Goal: Task Accomplishment & Management: Complete application form

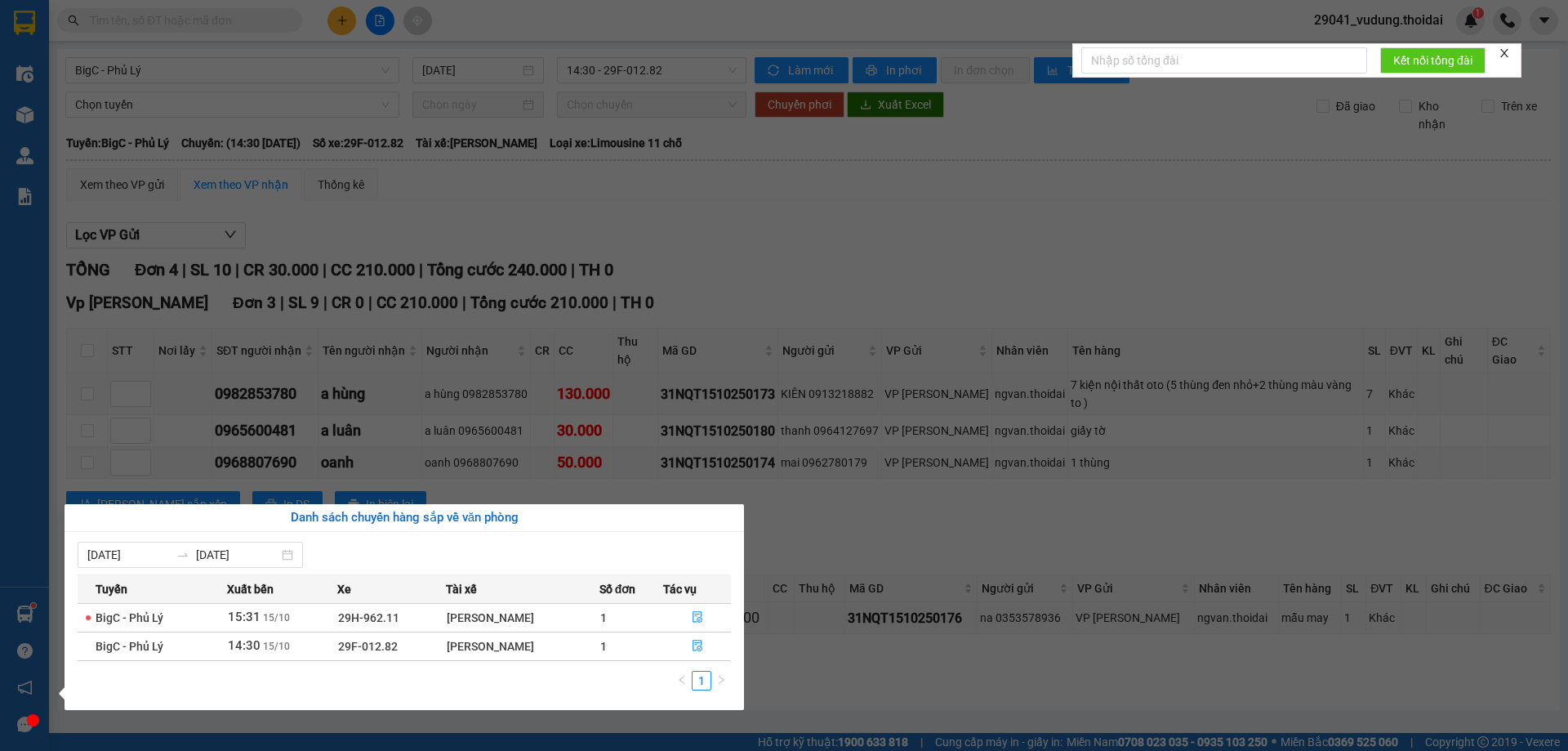
click at [874, 669] on section "Kết quả tìm kiếm ( 2 ) Bộ lọc Mã ĐH Trạng thái Món hàng Thu hộ Tổng cước Chưa c…" at bounding box center [784, 375] width 1568 height 751
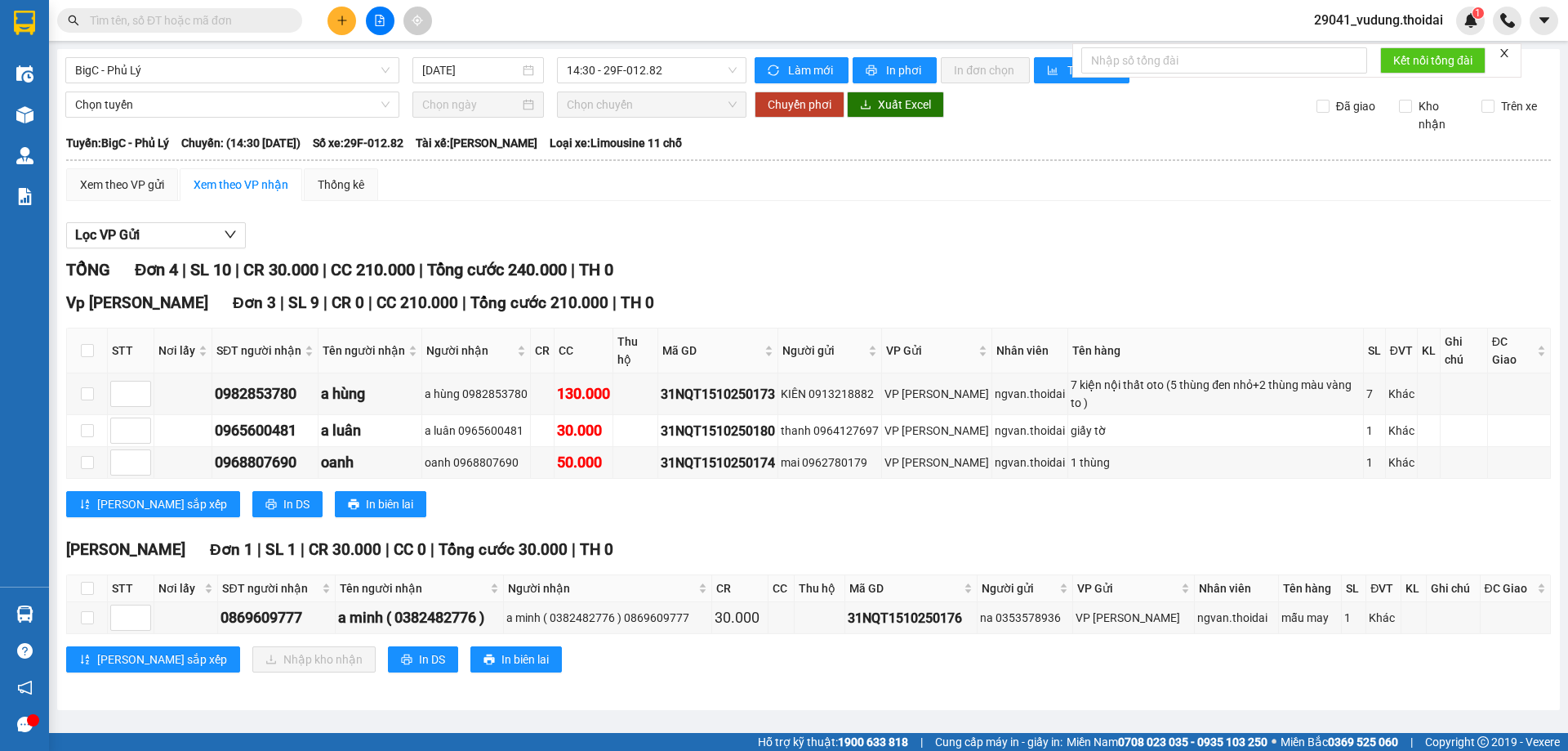
click at [192, 27] on input "text" at bounding box center [186, 20] width 193 height 18
paste input "0386952035"
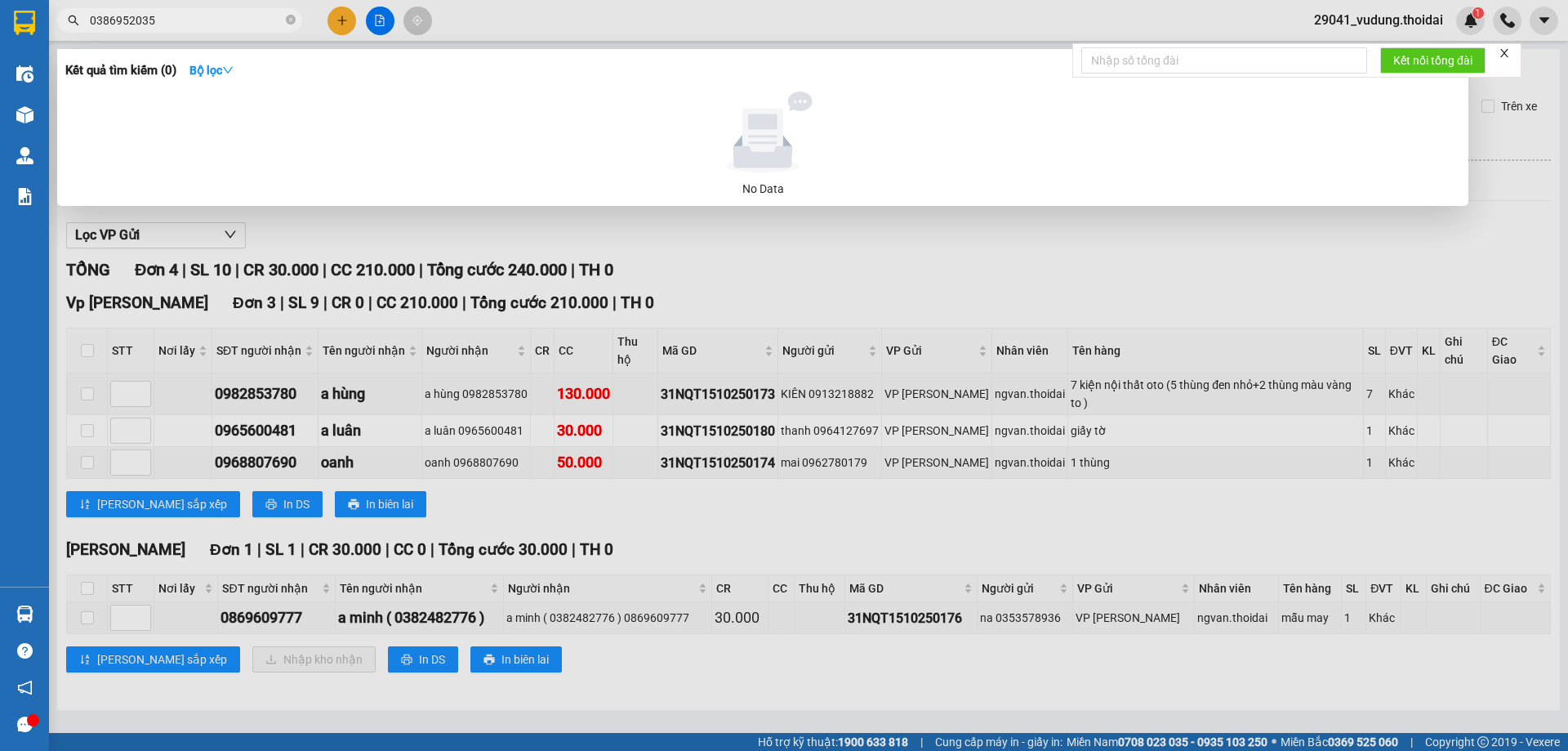
click at [175, 21] on input "0386952035" at bounding box center [186, 20] width 193 height 18
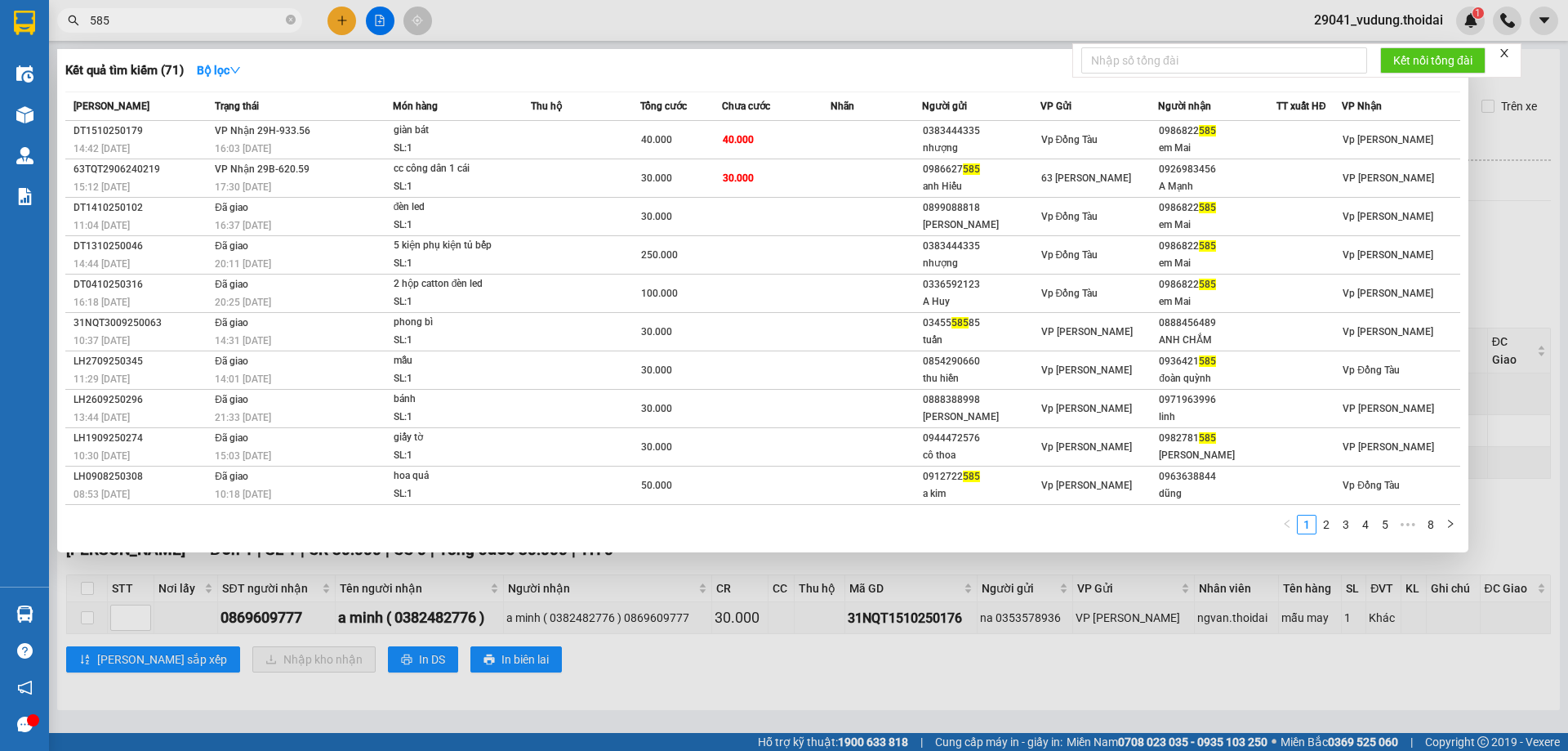
type input "585"
click at [564, 619] on div at bounding box center [784, 375] width 1568 height 751
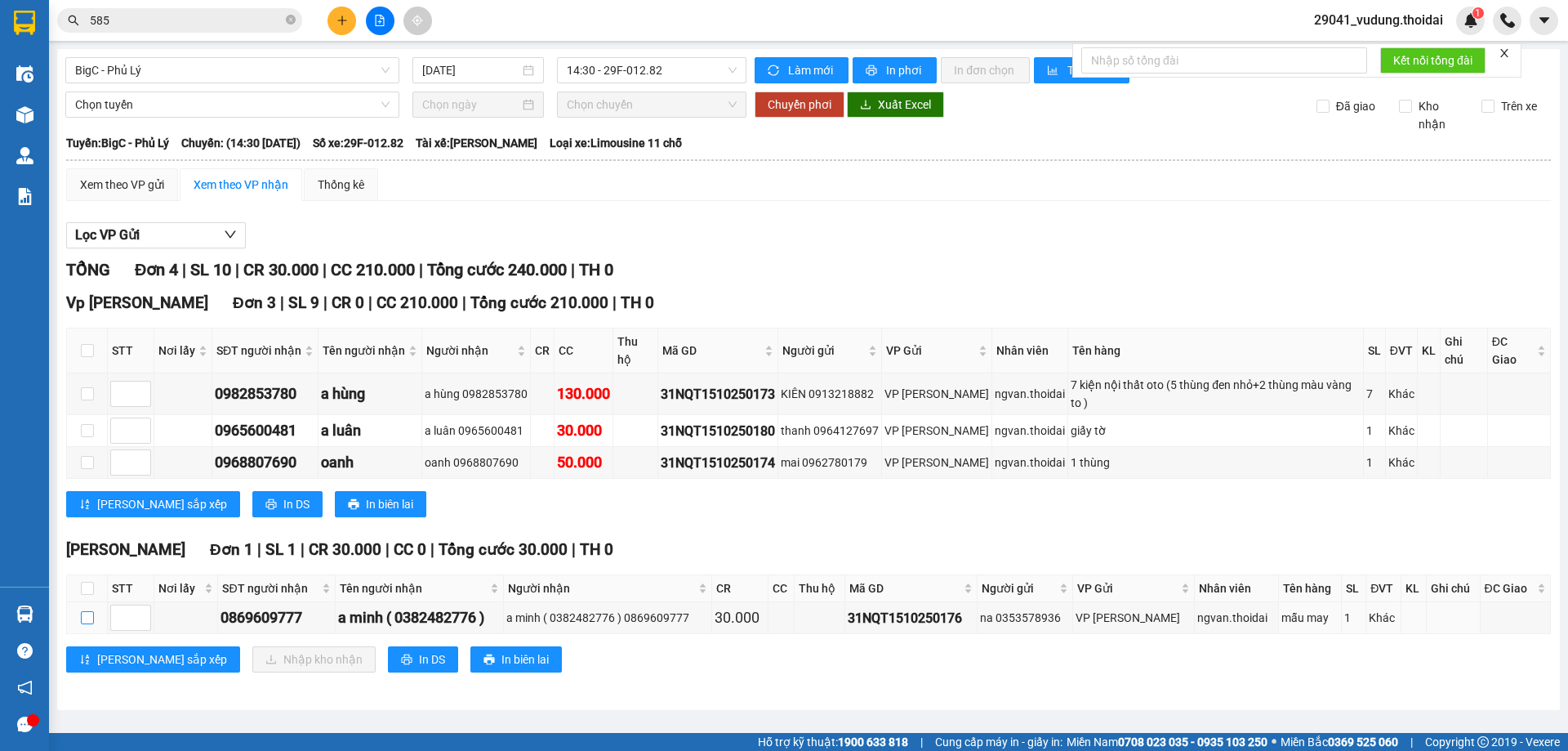
drag, startPoint x: 84, startPoint y: 619, endPoint x: 210, endPoint y: 673, distance: 137.1
click at [84, 619] on input "checkbox" at bounding box center [87, 617] width 13 height 13
checkbox input "true"
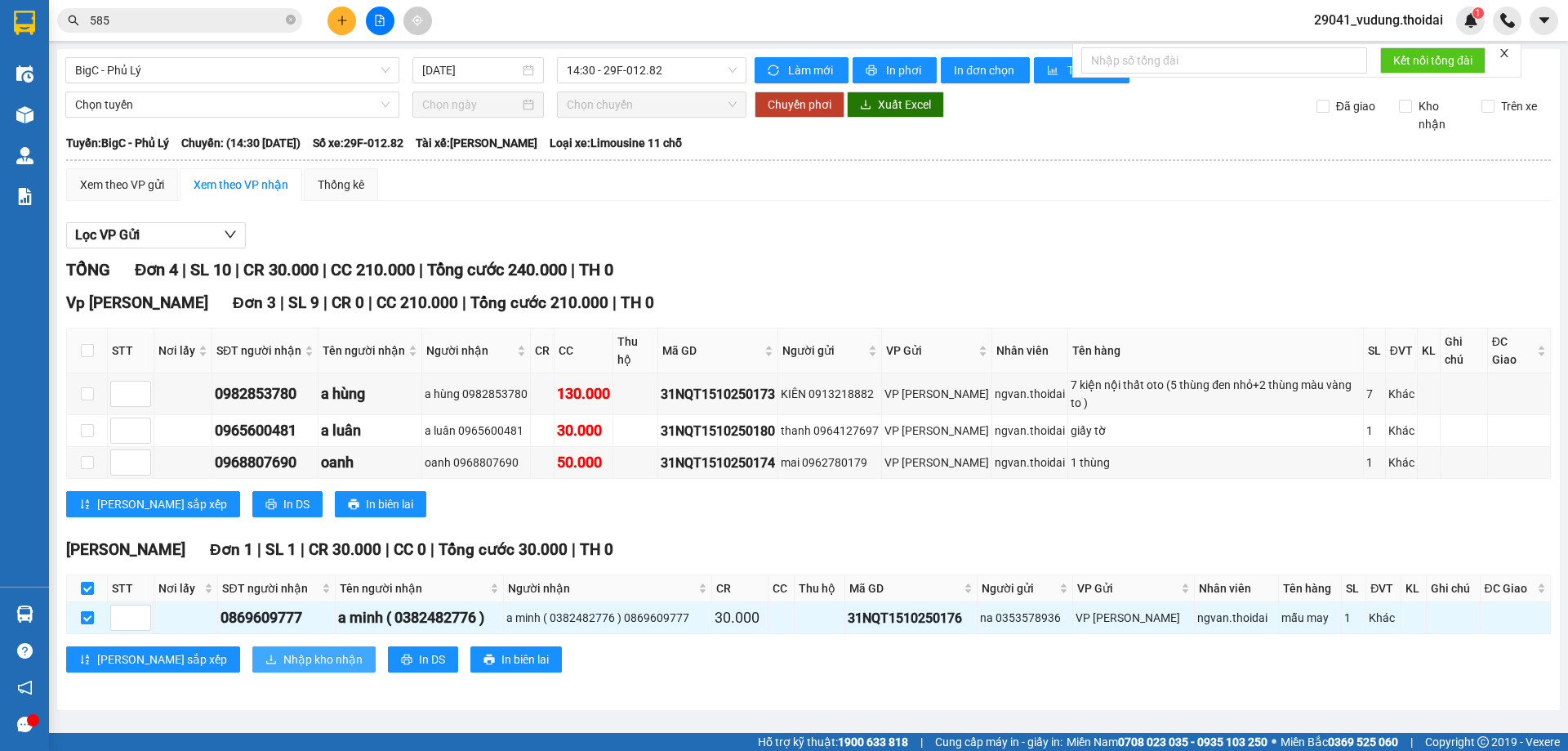
click at [284, 658] on span "Nhập kho nhận" at bounding box center [323, 659] width 79 height 18
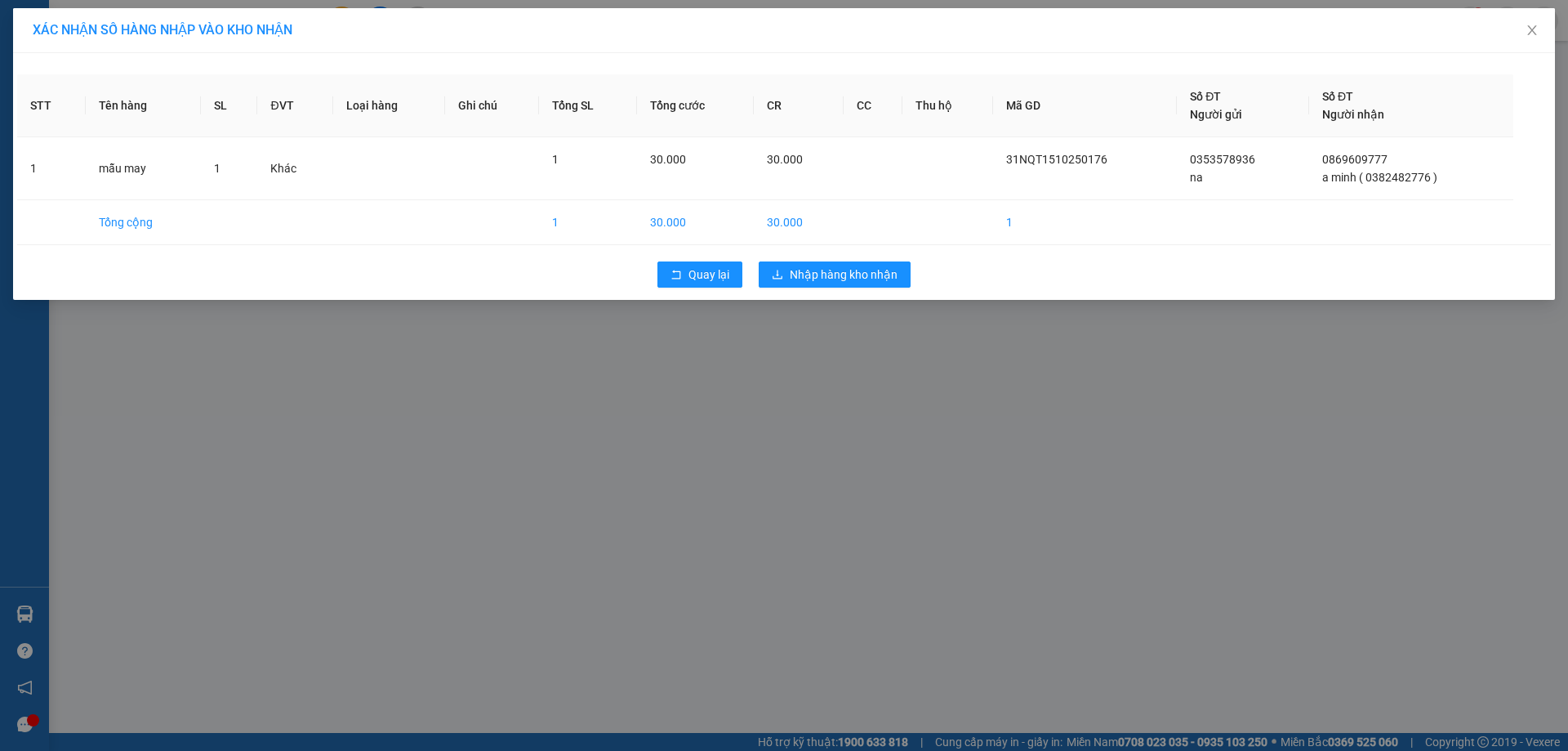
click at [846, 330] on div "XÁC NHẬN SỐ HÀNG NHẬP VÀO KHO NHẬN STT Tên hàng SL ĐVT Loại hàng Ghi chú Tổng S…" at bounding box center [784, 375] width 1568 height 751
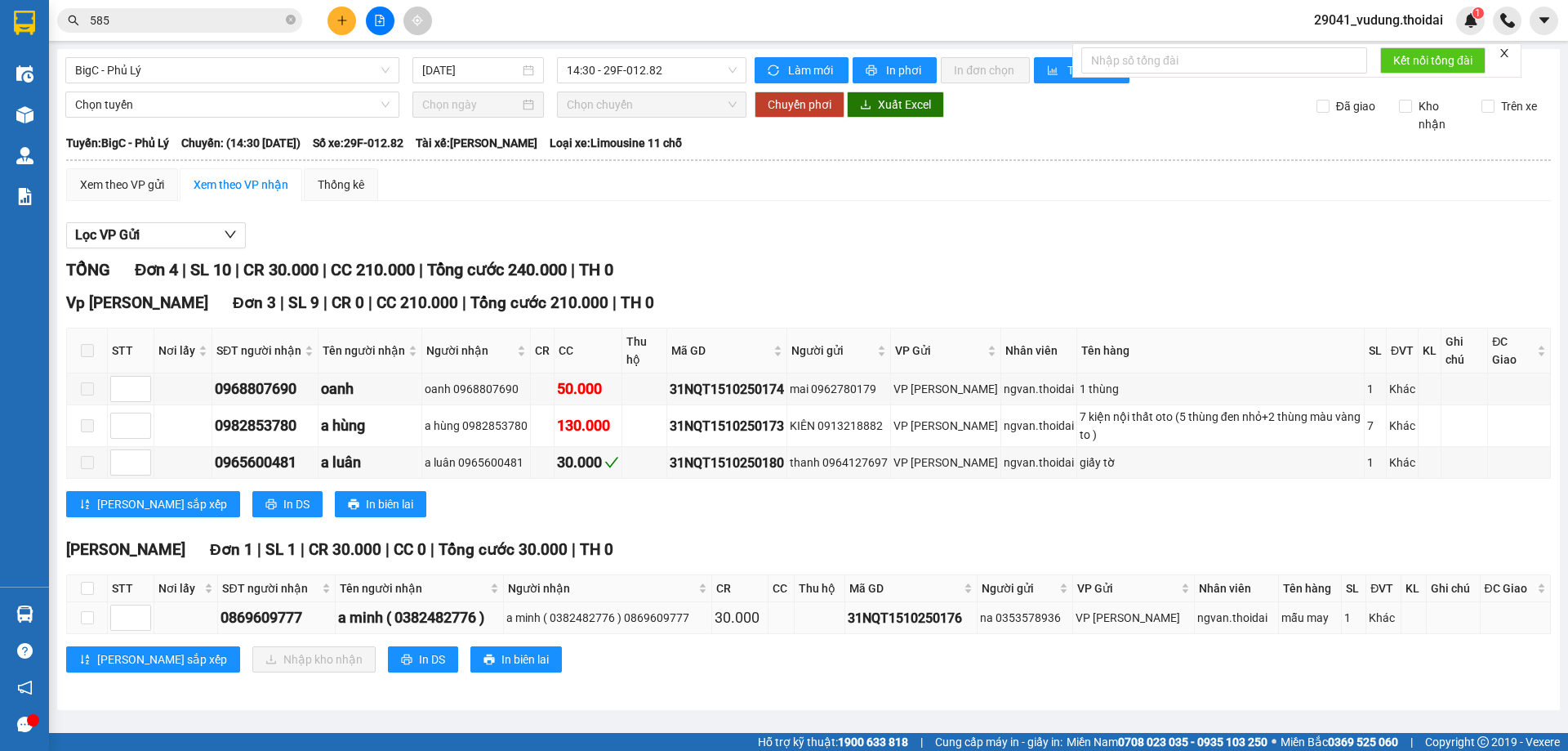
click at [97, 621] on td at bounding box center [87, 617] width 41 height 32
click at [85, 624] on label at bounding box center [87, 617] width 13 height 18
click at [85, 624] on input "checkbox" at bounding box center [87, 617] width 13 height 13
checkbox input "true"
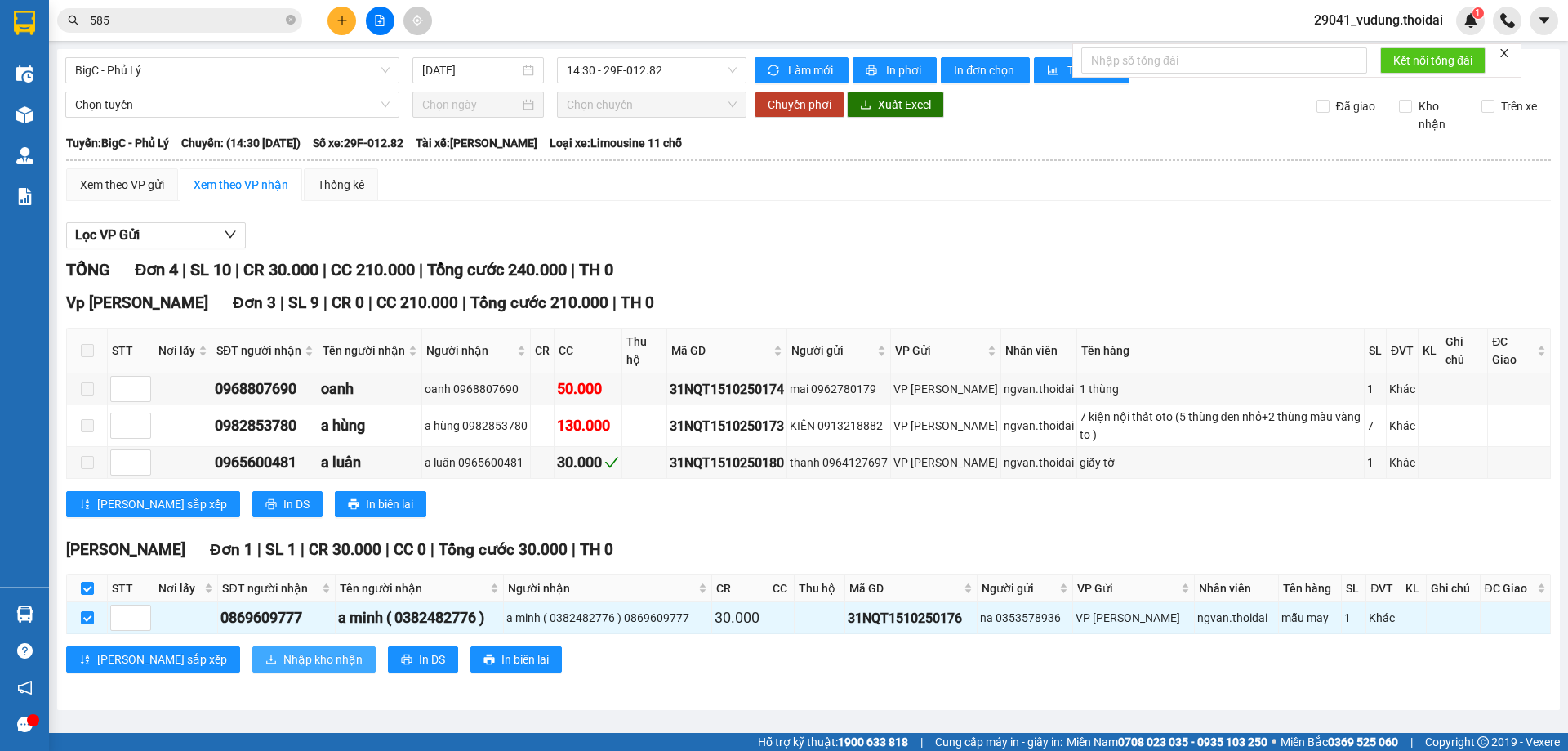
click at [284, 660] on span "Nhập kho nhận" at bounding box center [323, 659] width 79 height 18
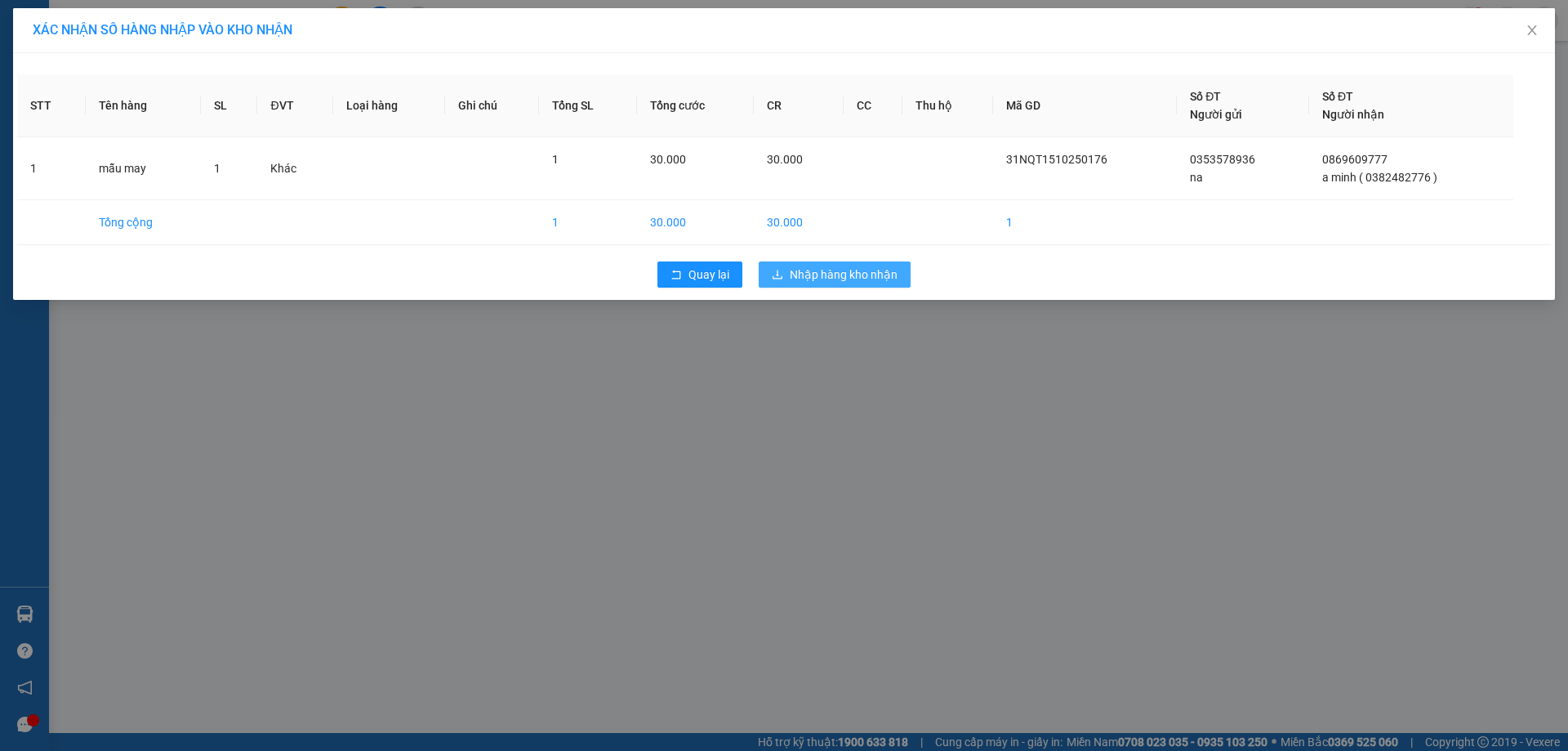
click at [821, 282] on span "Nhập hàng kho nhận" at bounding box center [843, 274] width 108 height 18
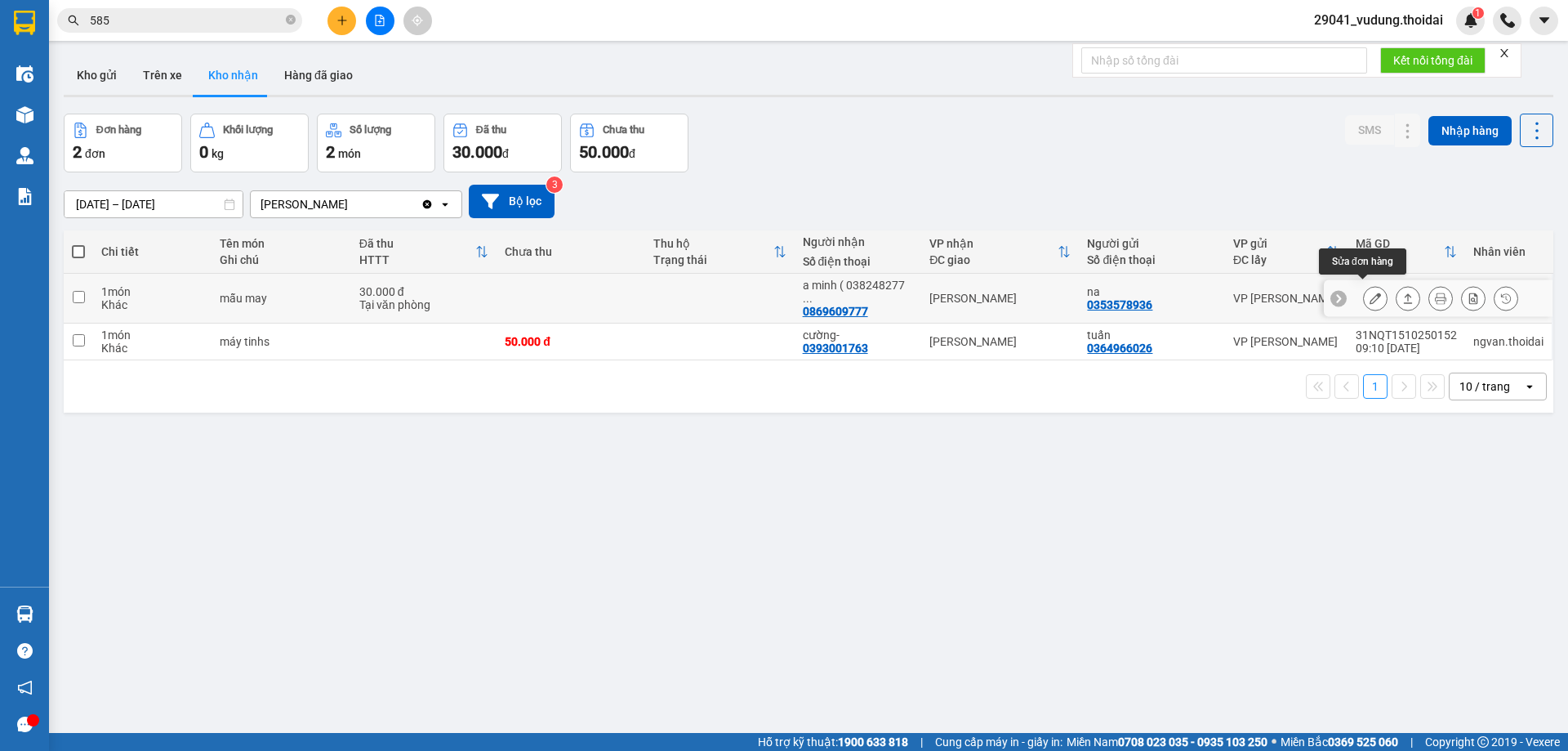
click at [1369, 297] on button at bounding box center [1375, 298] width 23 height 28
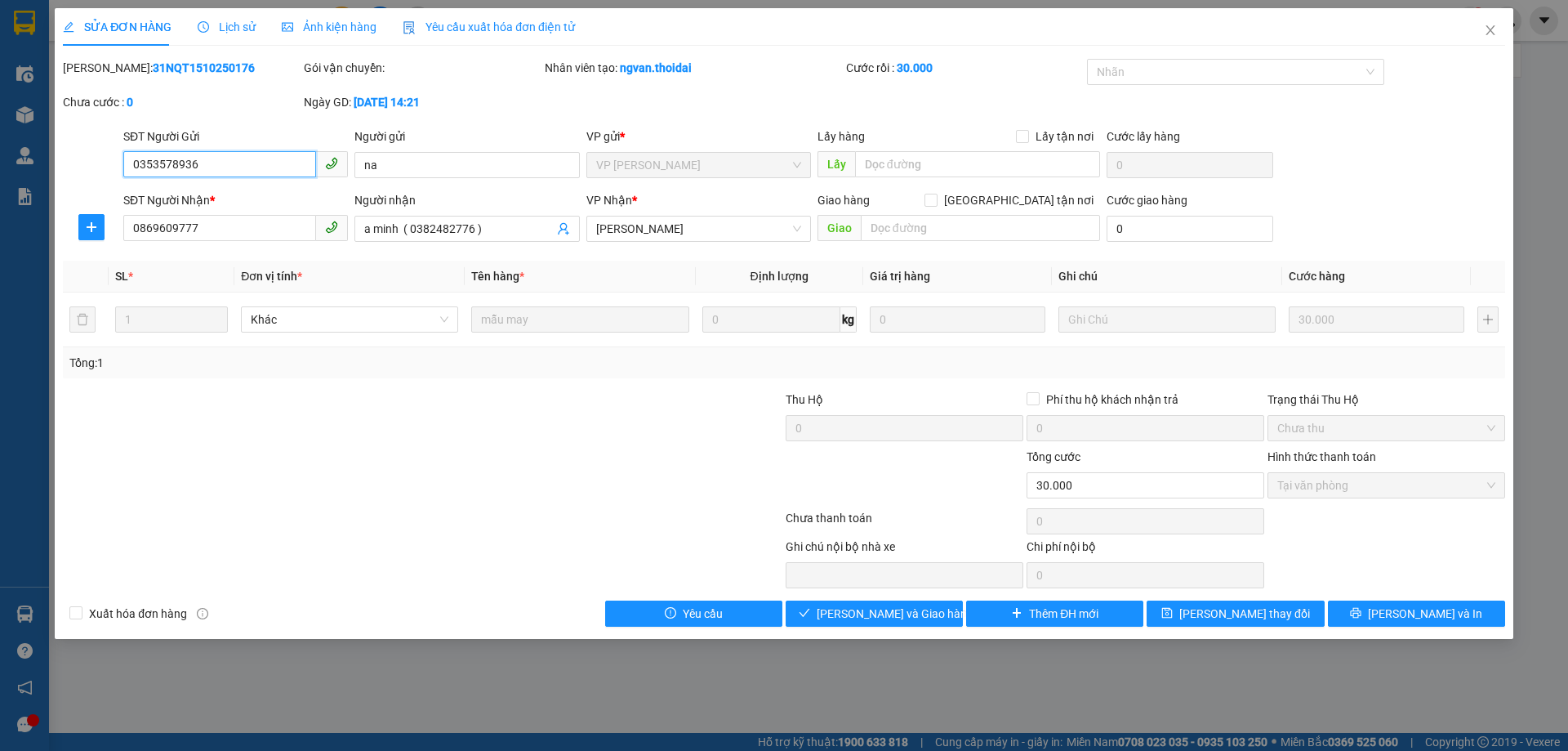
type input "0353578936"
type input "na"
type input "0869609777"
type input "a minh ( 0382482776 )"
type input "0"
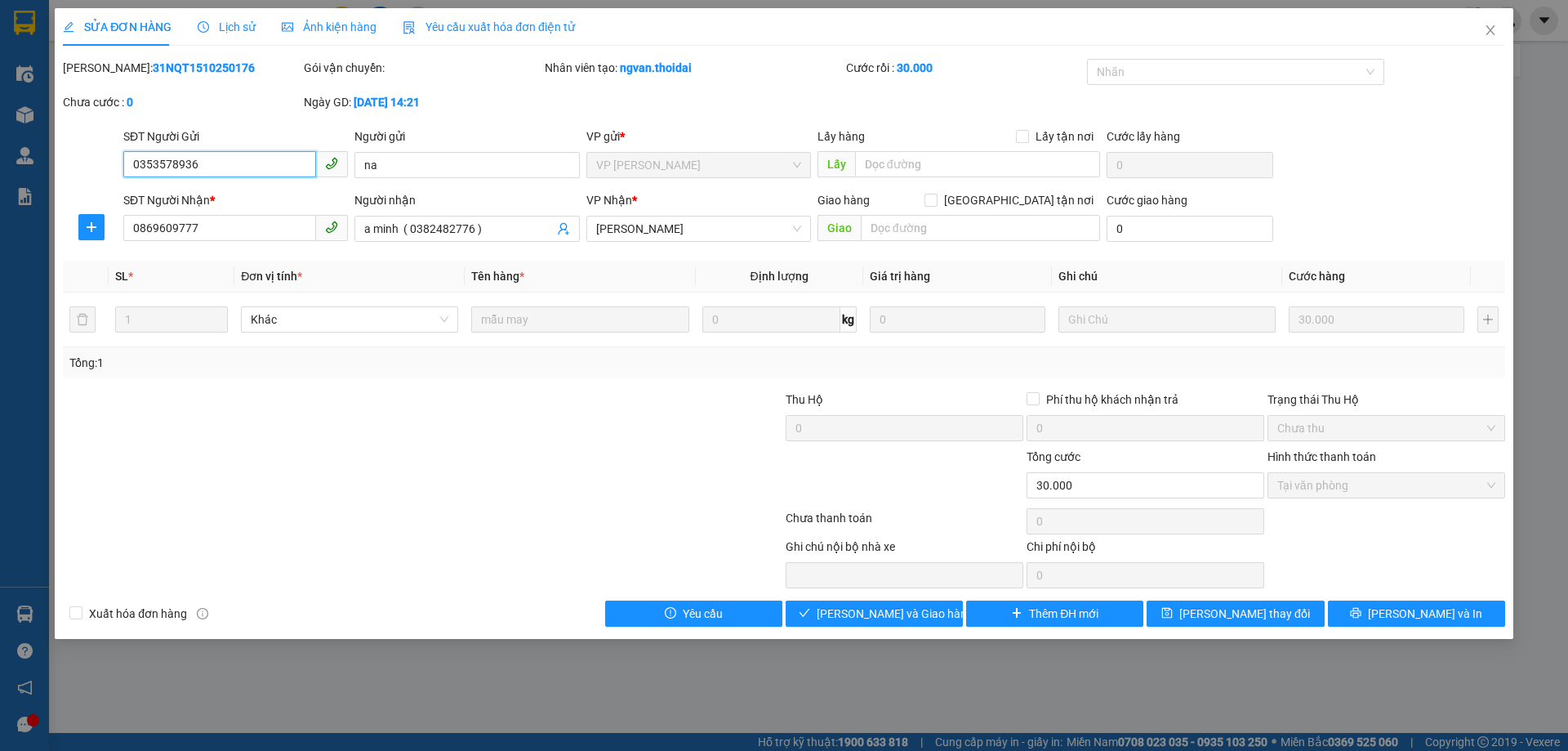
type input "30.000"
click at [884, 613] on span "Giao hàng" at bounding box center [884, 613] width 53 height 18
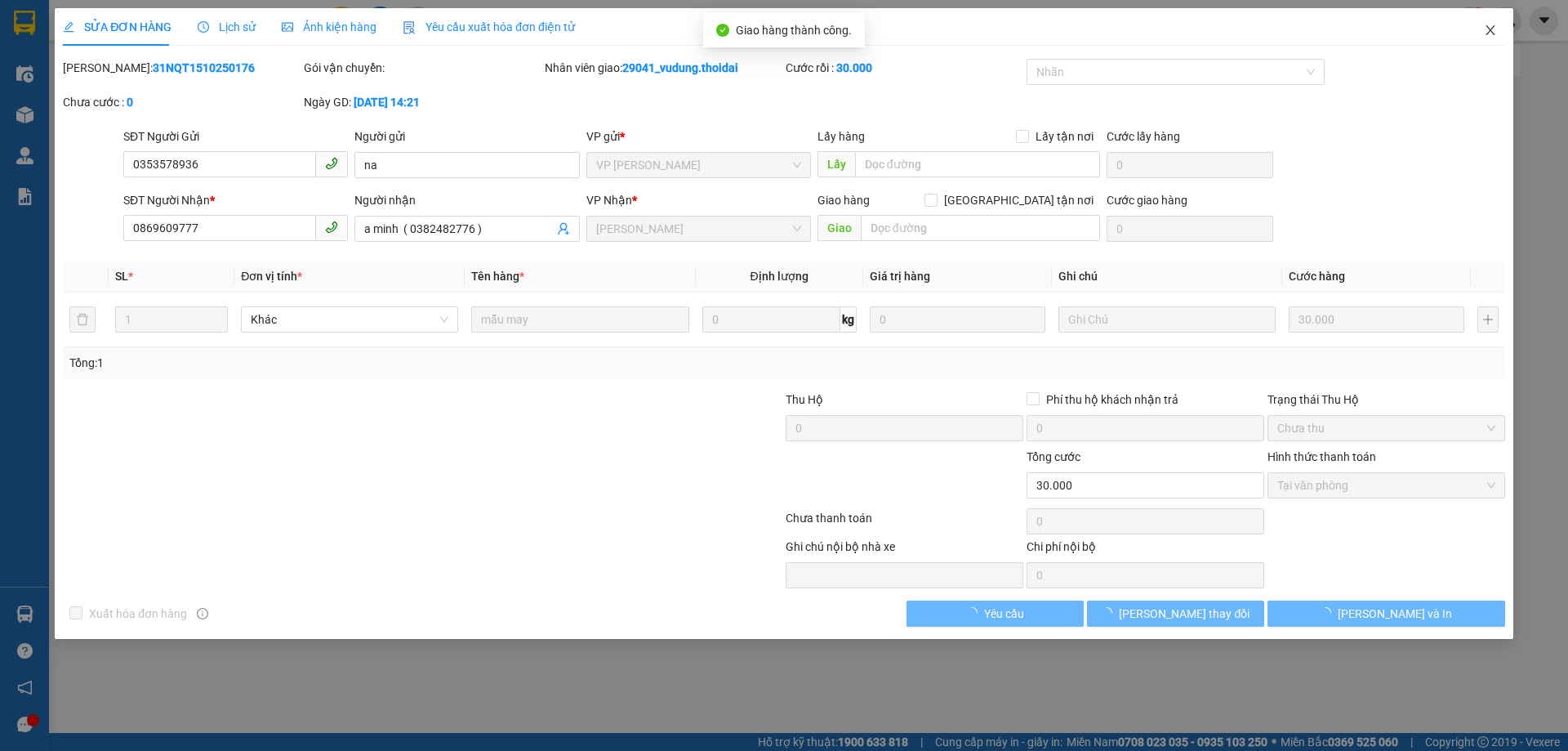
click at [1492, 28] on icon "close" at bounding box center [1490, 29] width 9 height 9
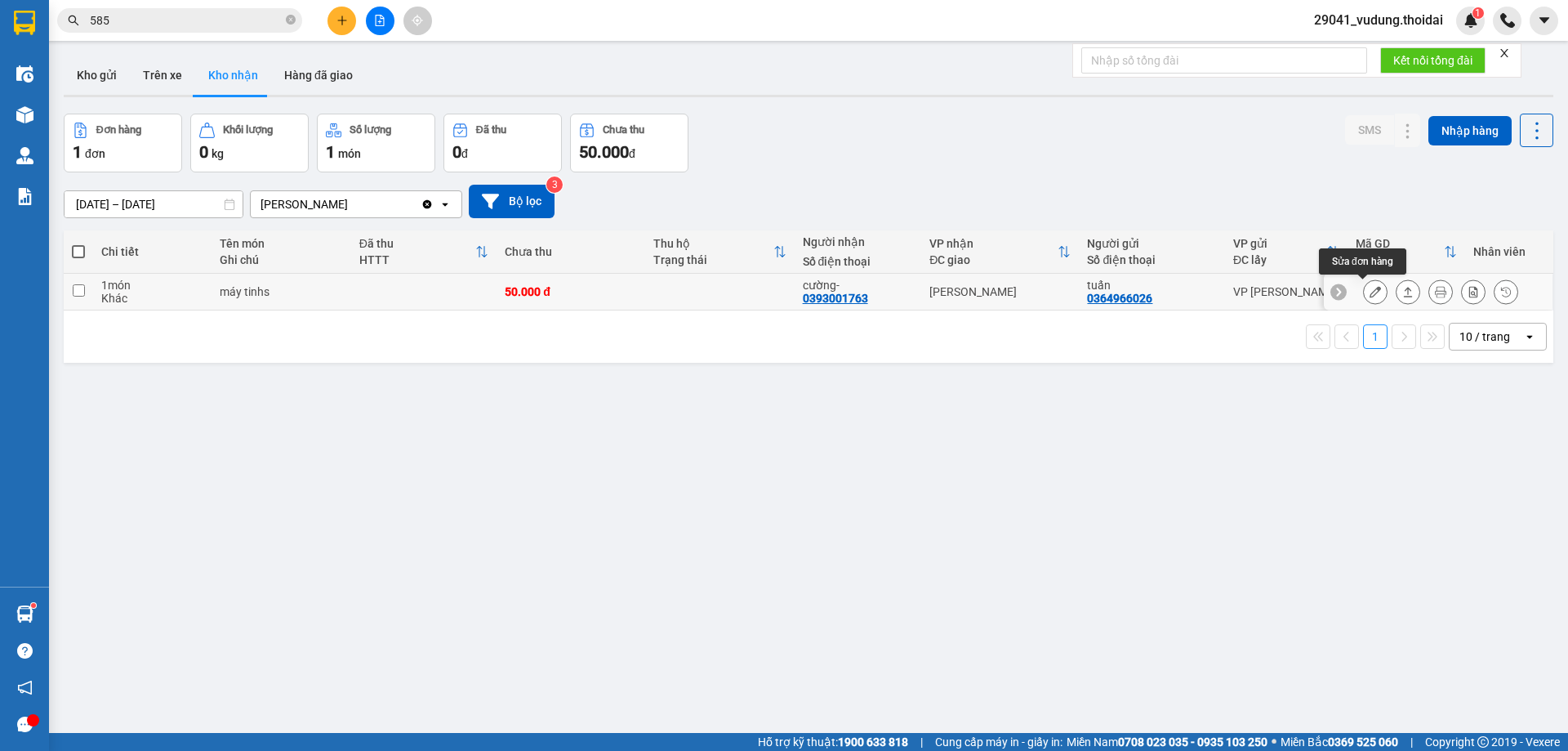
click at [1364, 298] on button at bounding box center [1375, 291] width 23 height 28
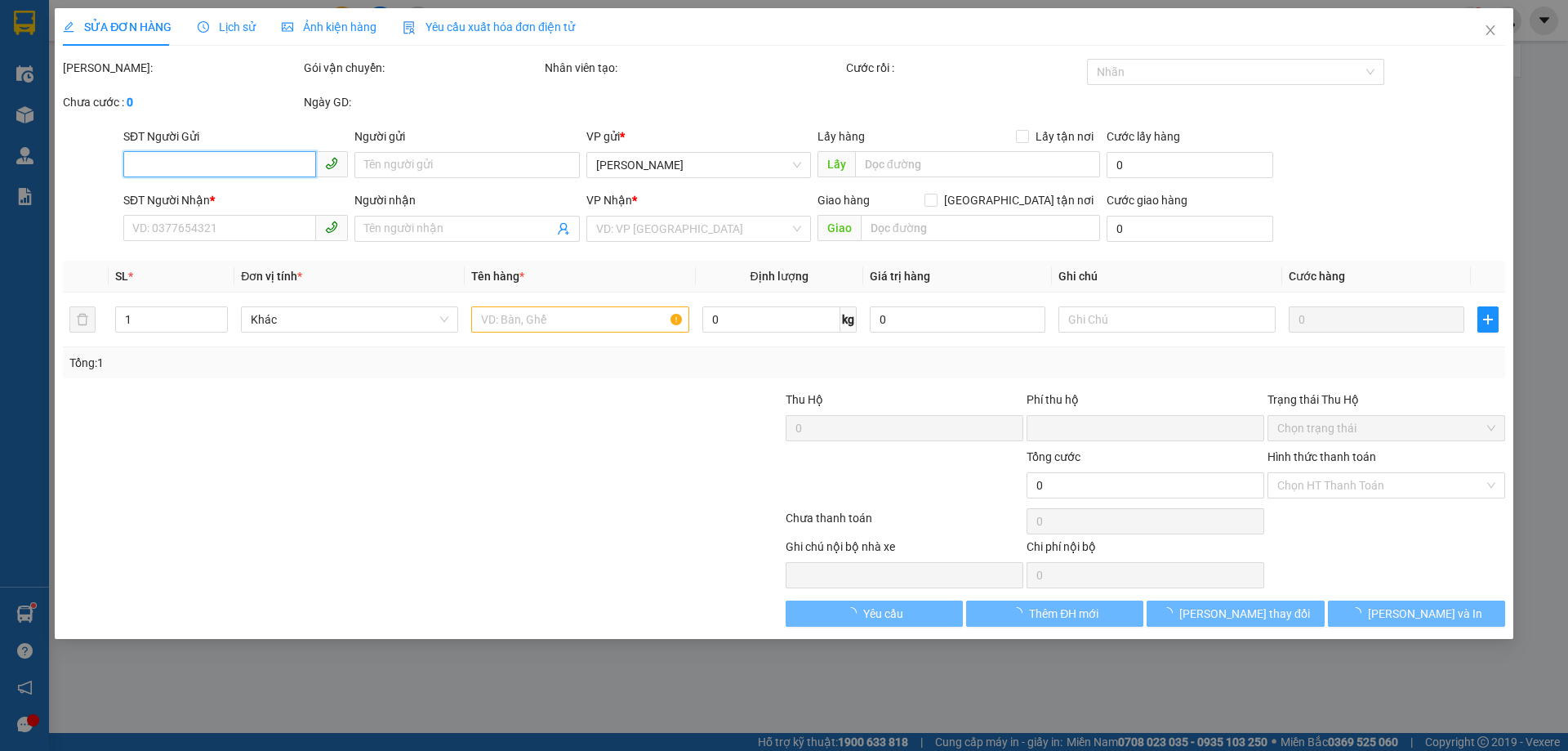
type input "0364966026"
type input "tuấn"
type input "0393001763"
type input "cường-"
type input "0"
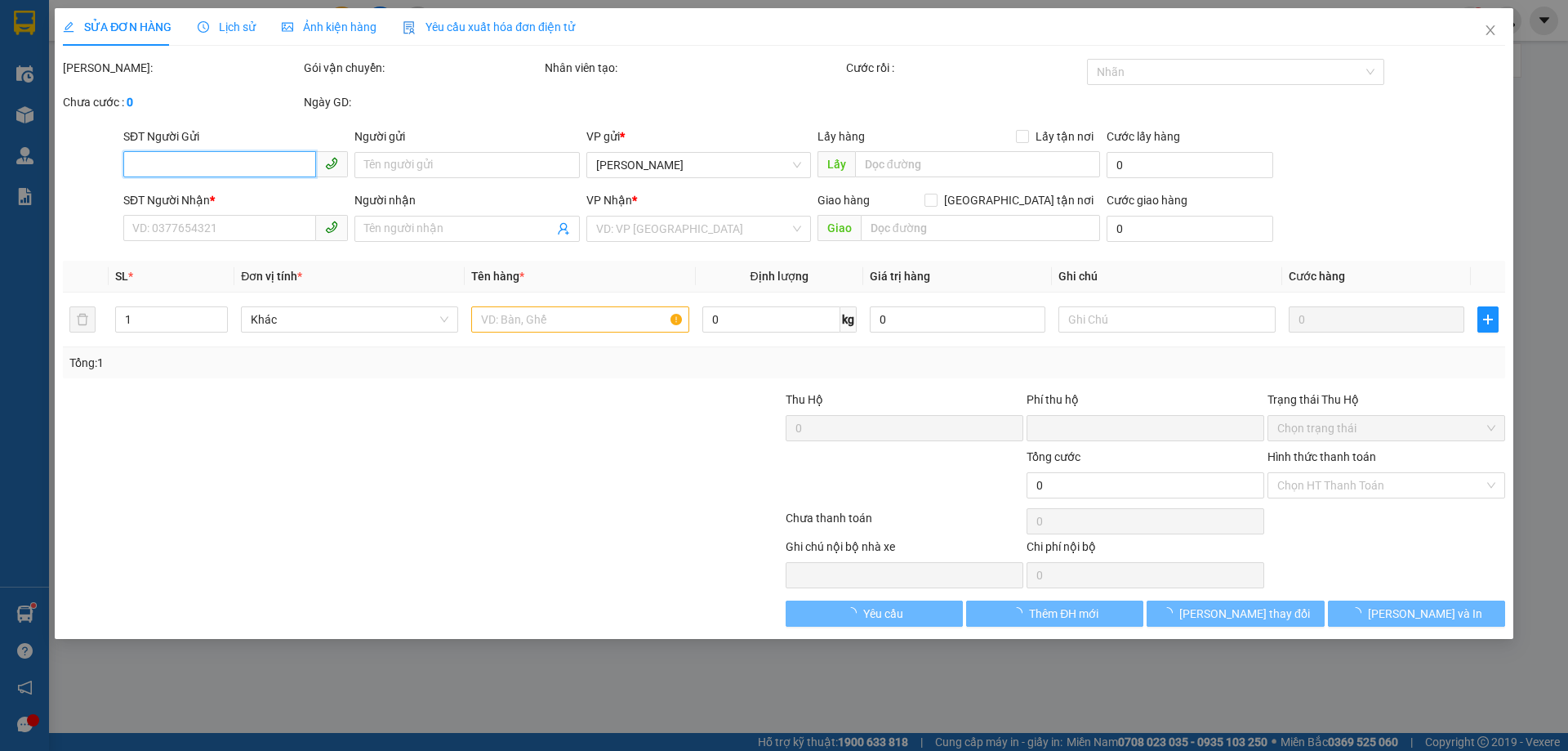
type input "50.000"
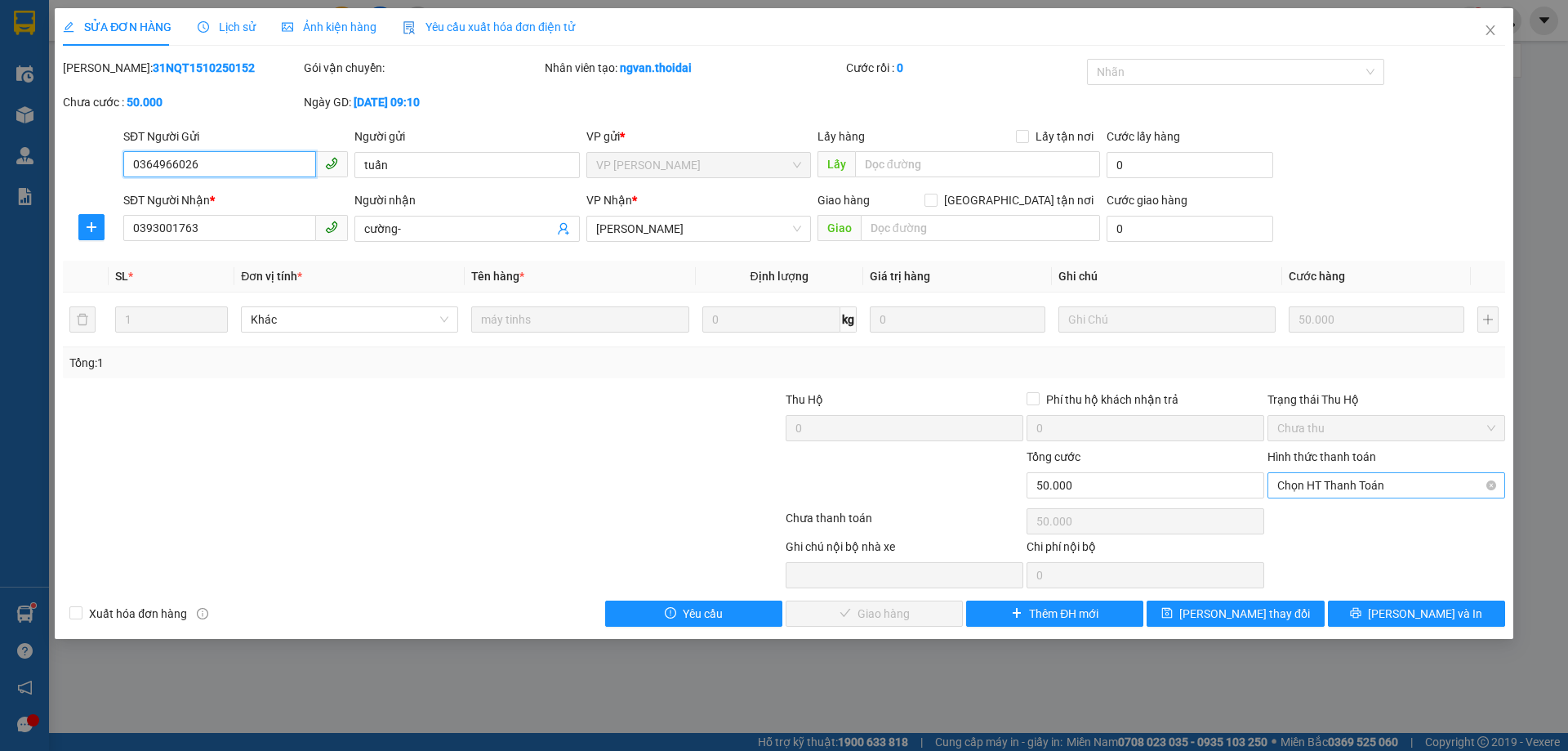
click at [1378, 481] on span "Chọn HT Thanh Toán" at bounding box center [1386, 485] width 218 height 24
click at [1354, 524] on div "Tại văn phòng" at bounding box center [1386, 517] width 218 height 18
type input "0"
click at [857, 611] on span "[PERSON_NAME] và Giao hàng" at bounding box center [895, 613] width 157 height 18
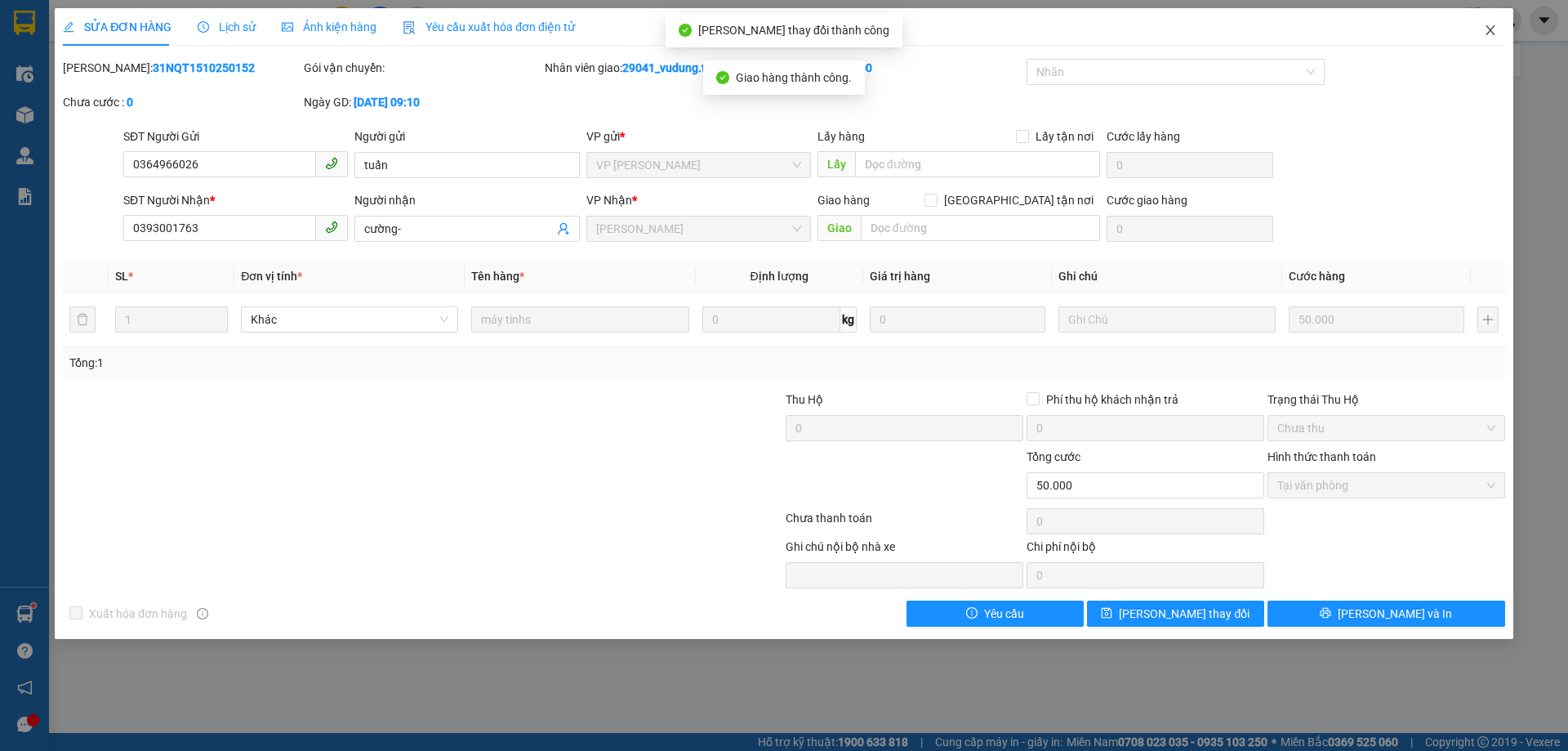
click at [1496, 29] on icon "close" at bounding box center [1490, 29] width 13 height 13
